Goal: Task Accomplishment & Management: Manage account settings

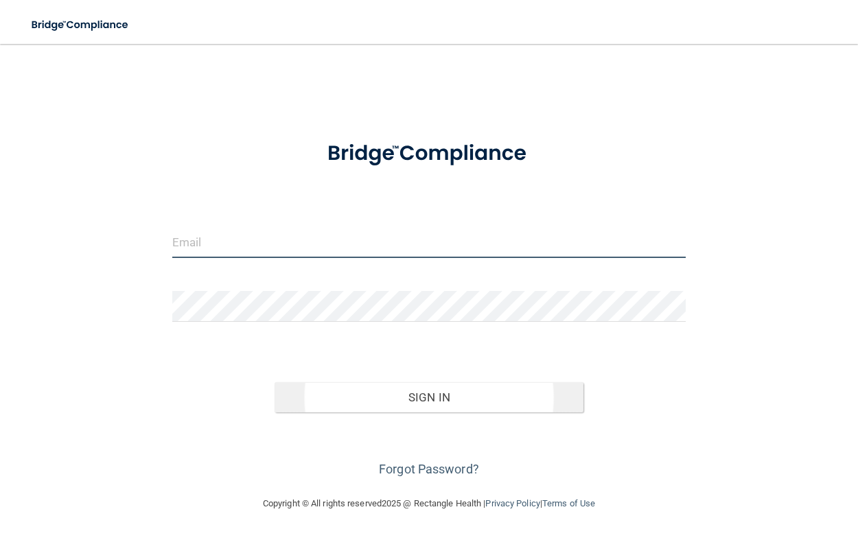
type input "[EMAIL_ADDRESS][DOMAIN_NAME]"
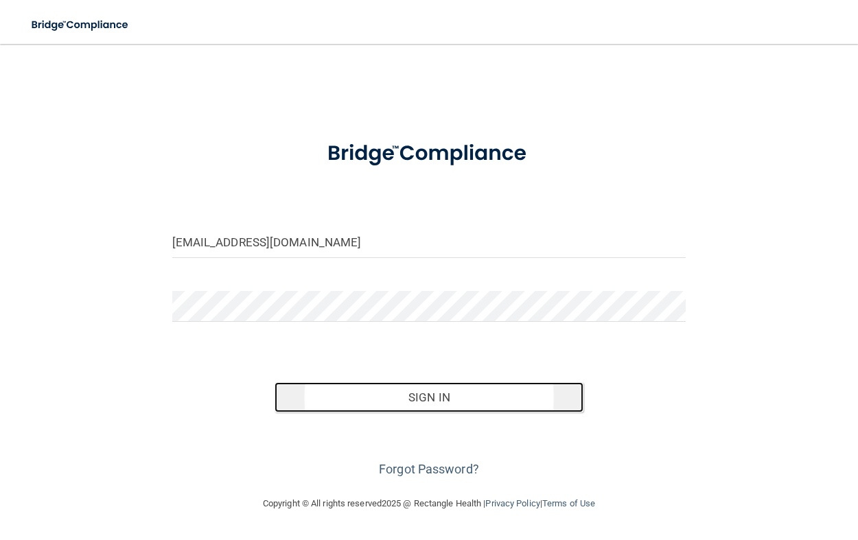
click at [410, 404] on button "Sign In" at bounding box center [429, 397] width 308 height 30
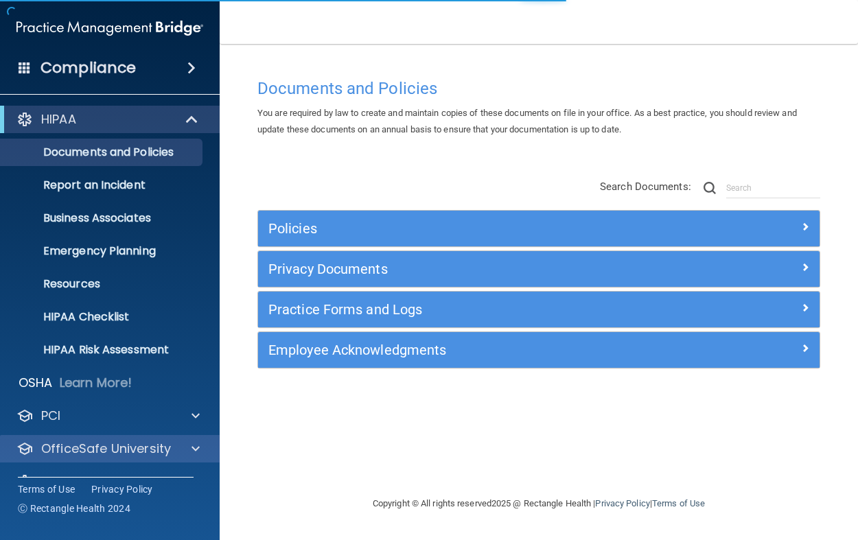
scroll to position [30, 0]
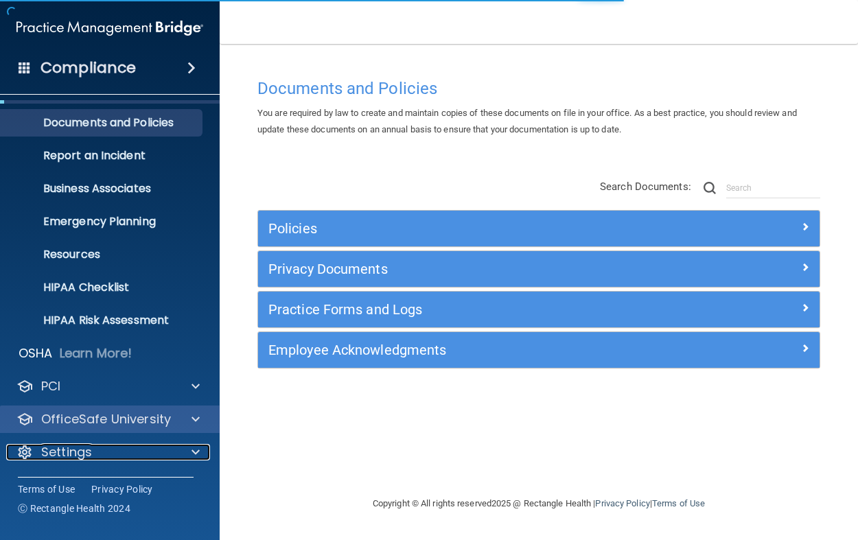
click at [96, 448] on div "Settings" at bounding box center [91, 452] width 170 height 16
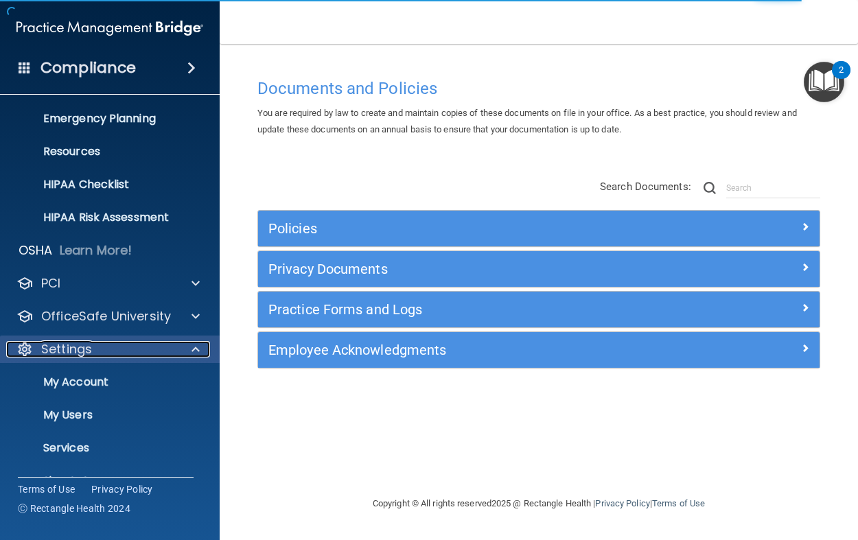
scroll to position [161, 0]
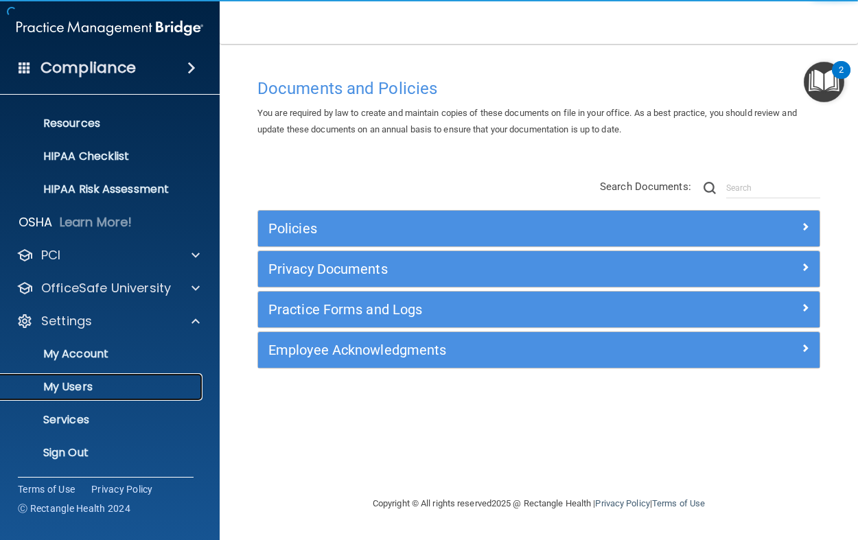
click at [83, 392] on p "My Users" at bounding box center [102, 387] width 187 height 14
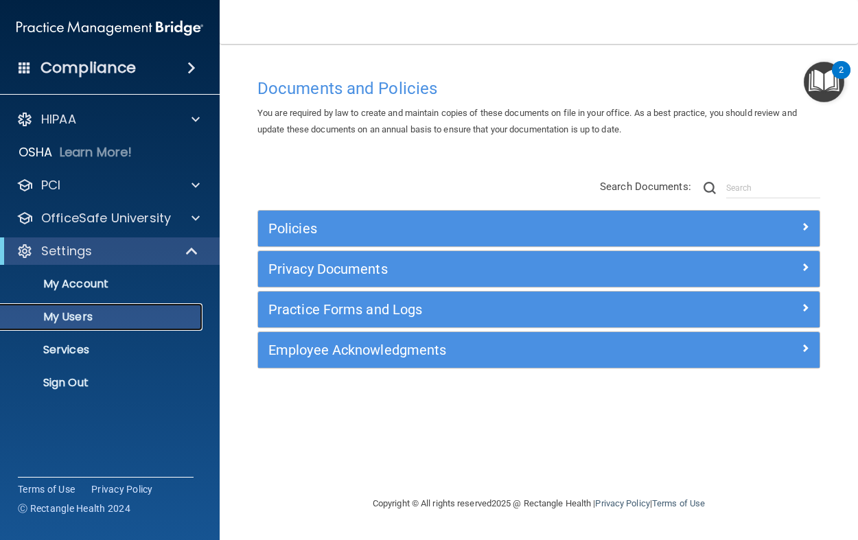
select select "20"
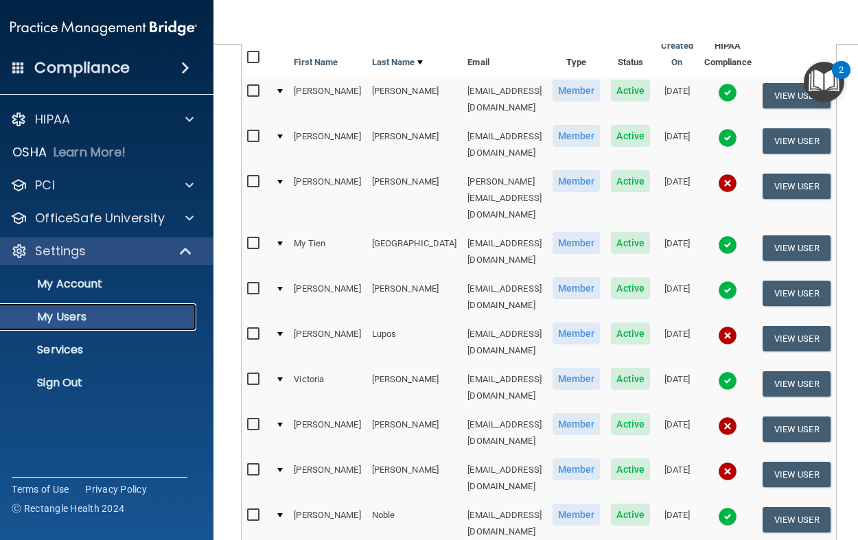
scroll to position [167, 0]
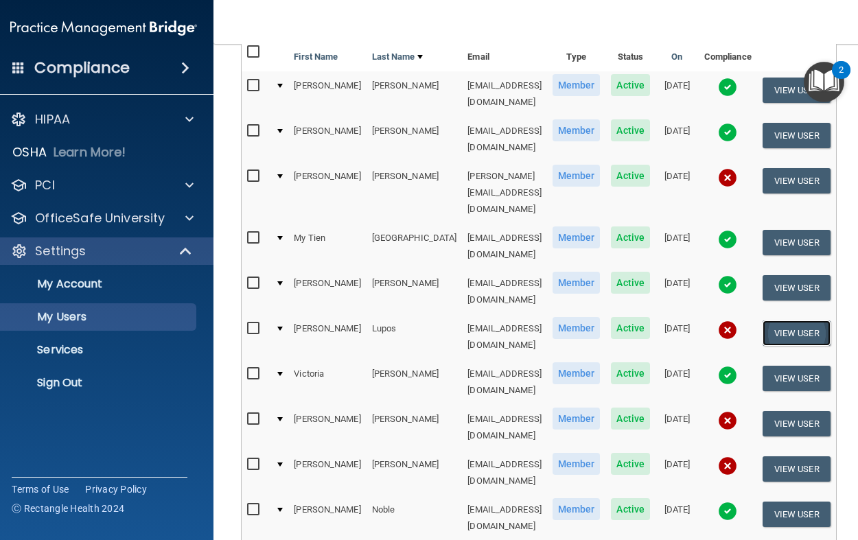
click at [782, 321] on button "View User" at bounding box center [797, 333] width 68 height 25
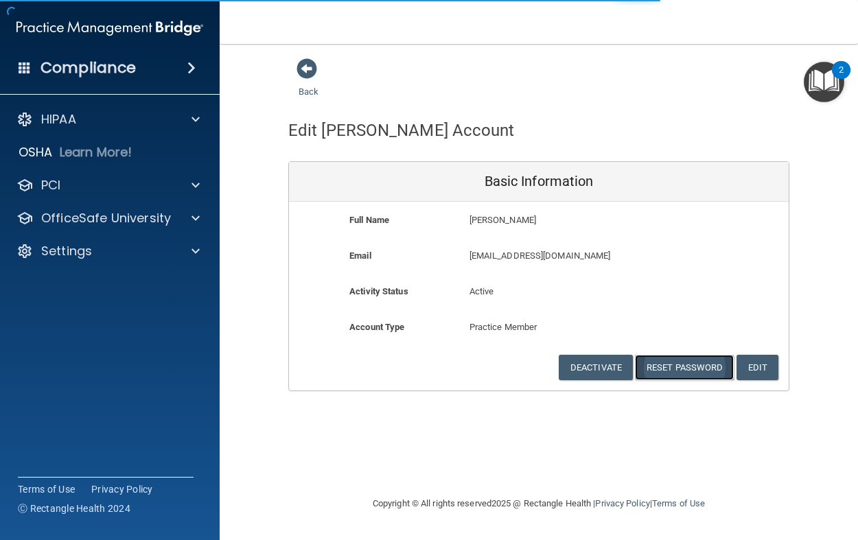
click at [684, 369] on button "Reset Password" at bounding box center [684, 367] width 99 height 25
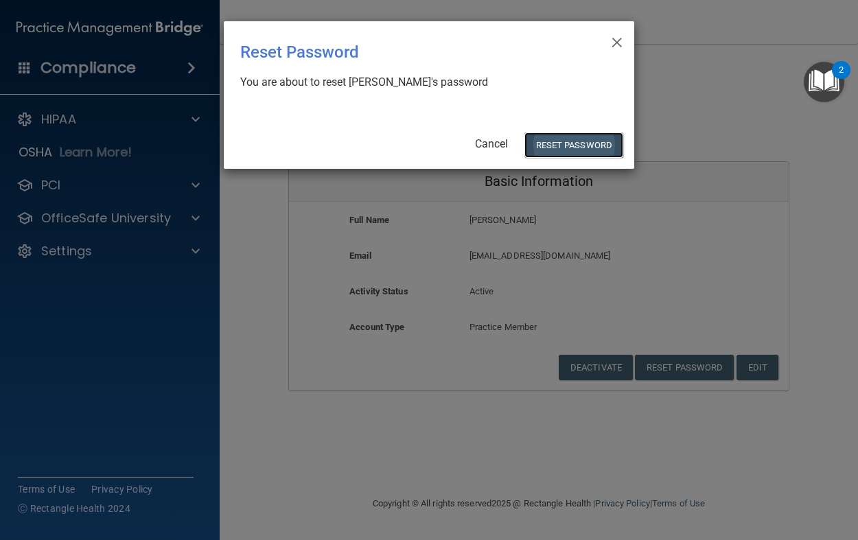
click at [566, 148] on button "Reset Password" at bounding box center [574, 145] width 99 height 25
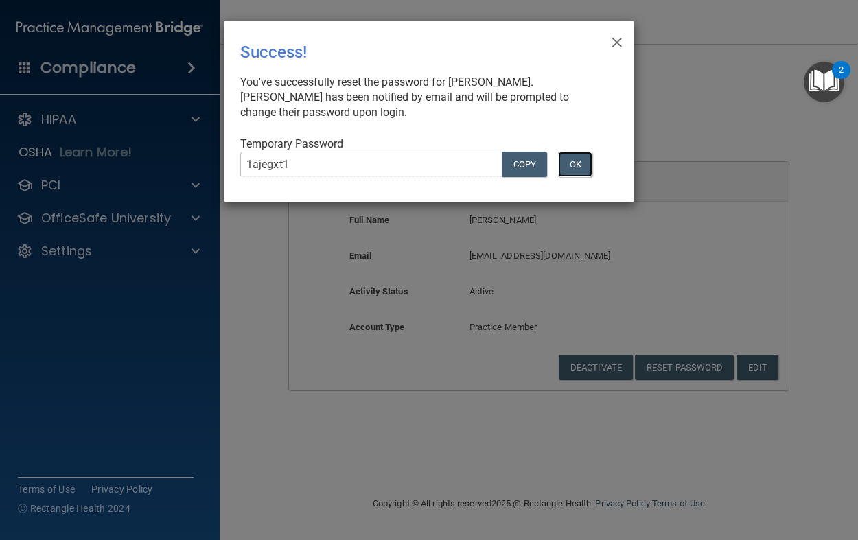
click at [580, 172] on button "OK" at bounding box center [575, 164] width 34 height 25
